Goal: Navigation & Orientation: Understand site structure

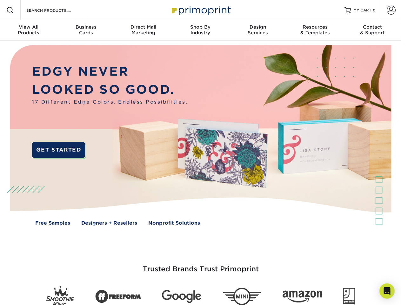
click at [201, 153] on img at bounding box center [200, 140] width 397 height 199
click at [10, 10] on span at bounding box center [10, 10] width 8 height 8
click at [391, 10] on span at bounding box center [391, 10] width 9 height 9
click at [29, 31] on div "View All Products" at bounding box center [28, 29] width 57 height 11
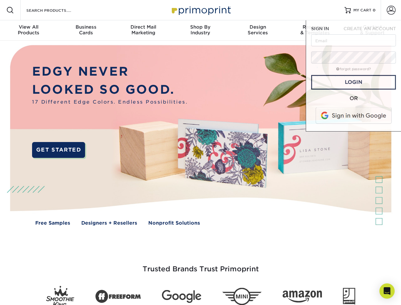
click at [86, 31] on div "Business Cards" at bounding box center [85, 29] width 57 height 11
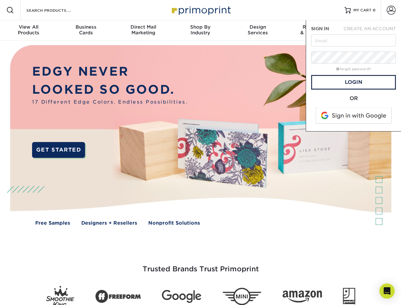
click at [143, 31] on div "Direct Mail Marketing" at bounding box center [143, 29] width 57 height 11
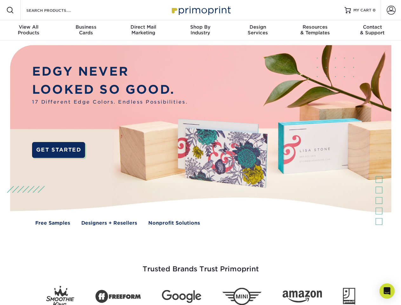
click at [201, 31] on div "Shop By Industry" at bounding box center [200, 29] width 57 height 11
click at [258, 31] on div "Design Services" at bounding box center [257, 29] width 57 height 11
click at [315, 31] on span "SIGN IN" at bounding box center [320, 28] width 18 height 5
click at [373, 31] on div "Contact & Support" at bounding box center [372, 29] width 57 height 11
